Goal: Navigation & Orientation: Find specific page/section

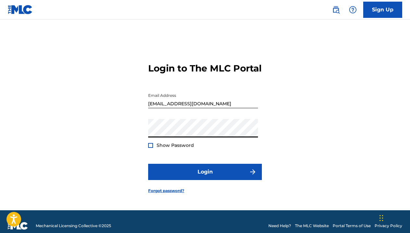
click at [148, 164] on button "Login" at bounding box center [205, 172] width 114 height 16
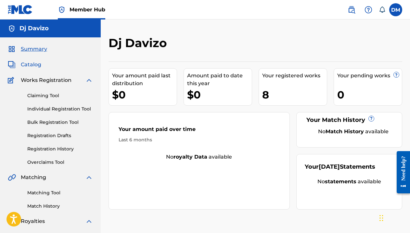
click at [37, 64] on span "Catalog" at bounding box center [31, 65] width 20 height 8
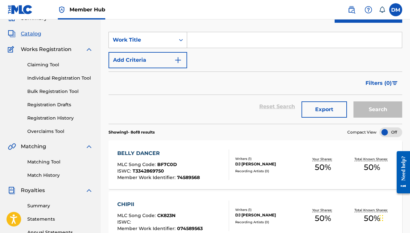
scroll to position [14, 0]
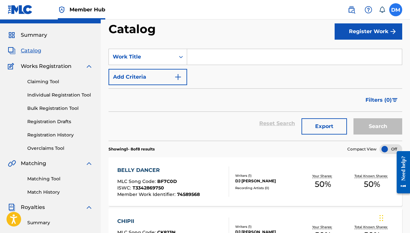
click at [396, 11] on label at bounding box center [395, 9] width 13 height 13
click at [396, 10] on input "[PERSON_NAME] [EMAIL_ADDRESS][DOMAIN_NAME] Notification Preferences Profile Log…" at bounding box center [396, 10] width 0 height 0
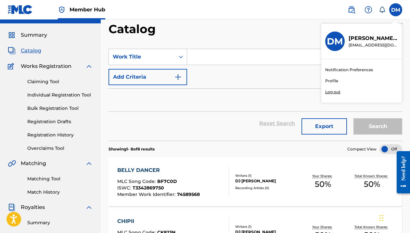
click at [333, 91] on p "Log out" at bounding box center [332, 92] width 15 height 6
click at [396, 10] on input "[PERSON_NAME] [EMAIL_ADDRESS][DOMAIN_NAME] Notification Preferences Profile Log…" at bounding box center [396, 10] width 0 height 0
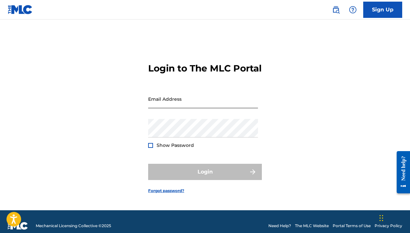
click at [195, 107] on input "Email Address" at bounding box center [203, 99] width 110 height 19
type input "[EMAIL_ADDRESS][DOMAIN_NAME]"
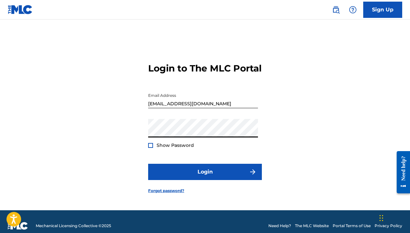
click at [148, 164] on button "Login" at bounding box center [205, 172] width 114 height 16
click at [216, 94] on form "Login to The MLC Portal Email Address [EMAIL_ADDRESS][DOMAIN_NAME] Password Sho…" at bounding box center [205, 123] width 114 height 174
